Goal: Information Seeking & Learning: Learn about a topic

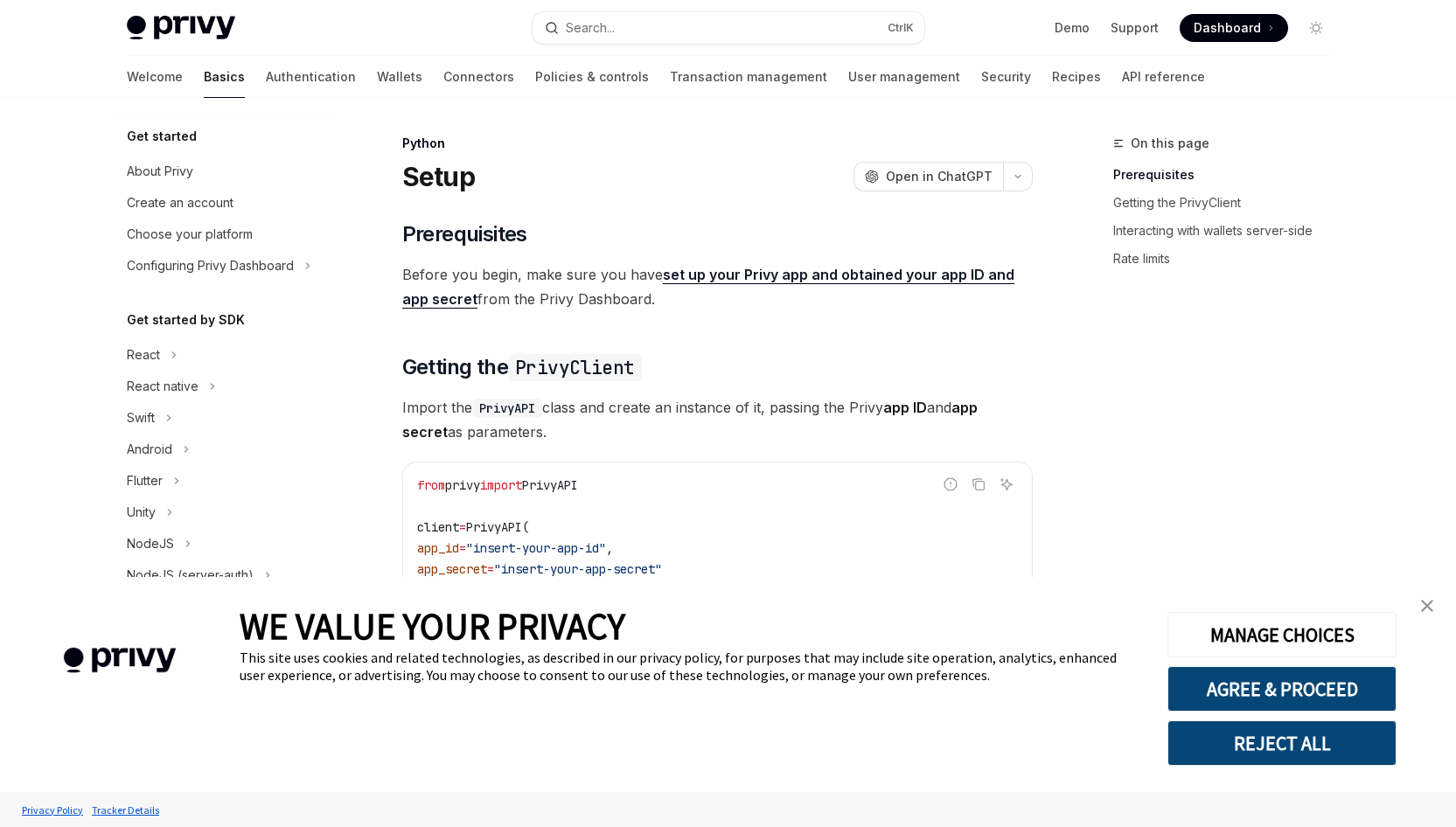
type textarea "*"
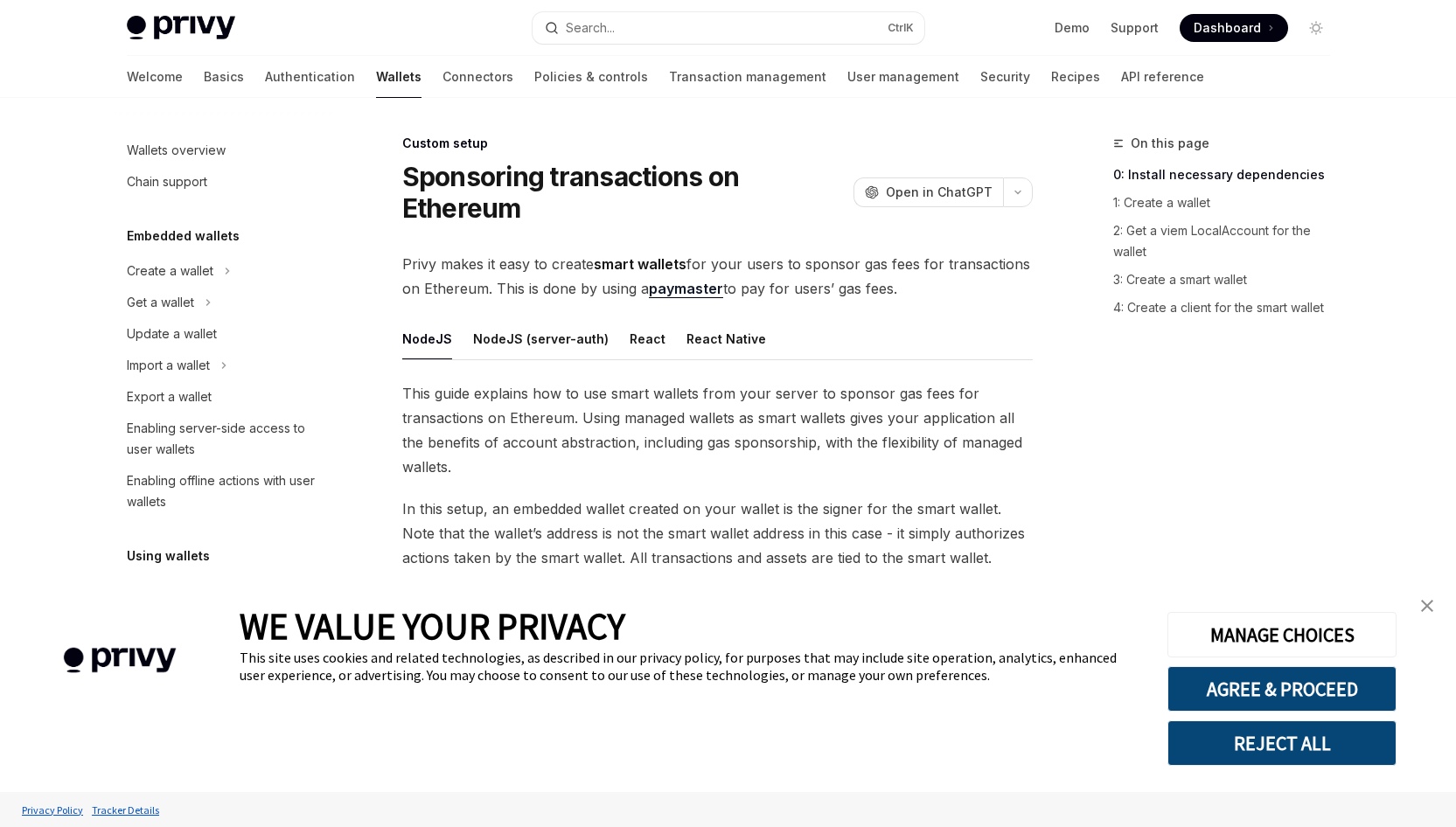
type textarea "*"
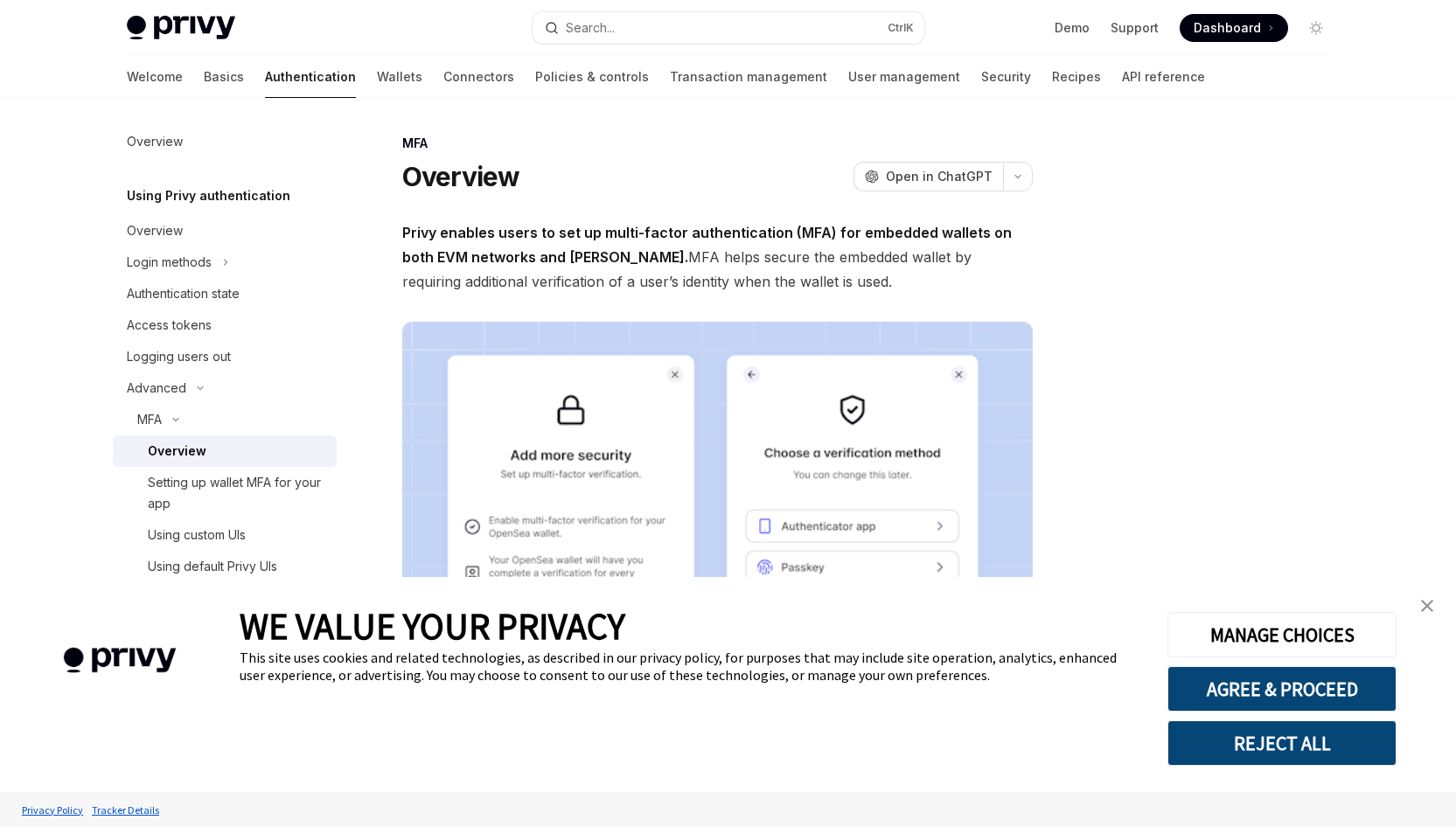
type textarea "*"
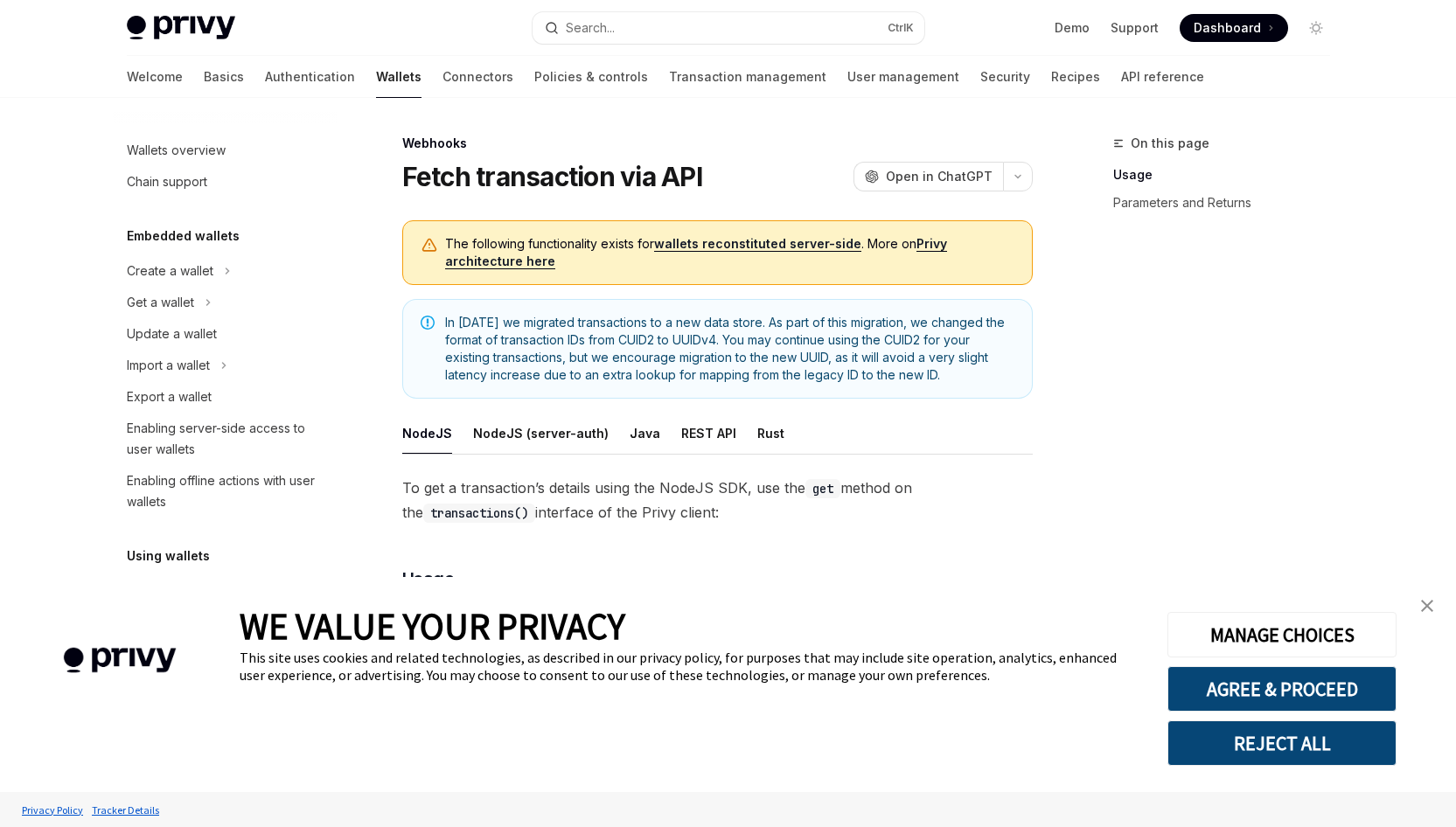
scroll to position [675, 0]
